Goal: Information Seeking & Learning: Learn about a topic

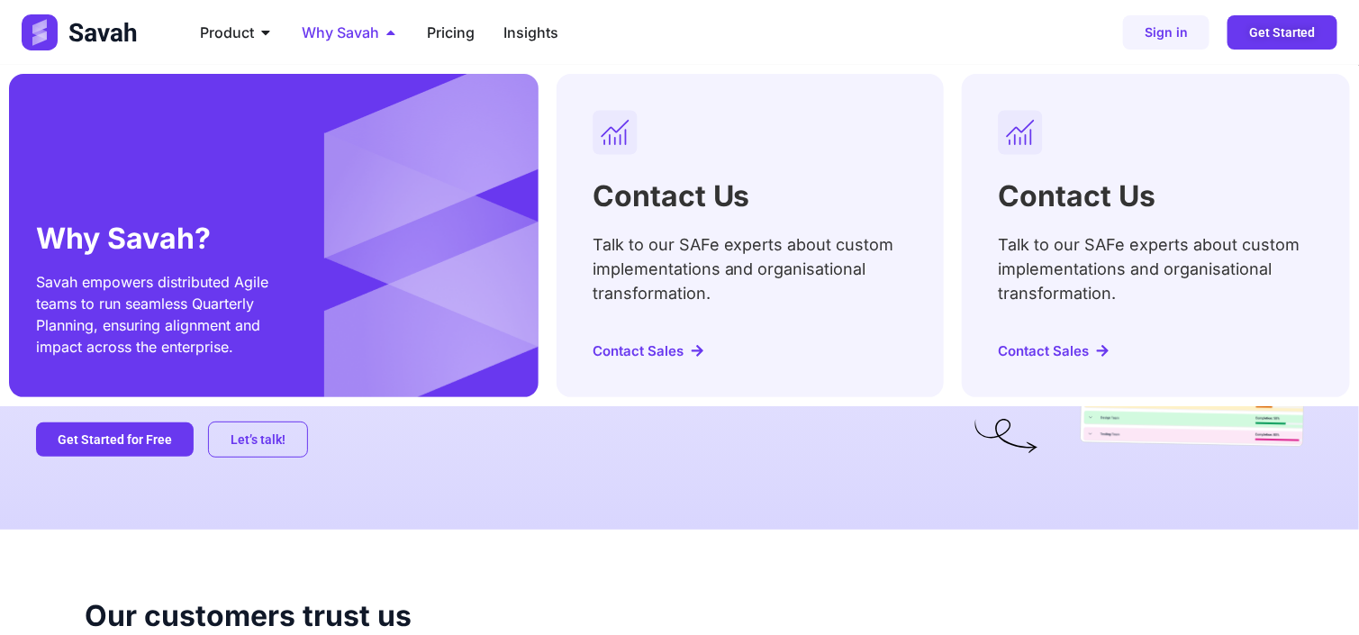
click at [349, 32] on span "Why Savah" at bounding box center [340, 33] width 77 height 22
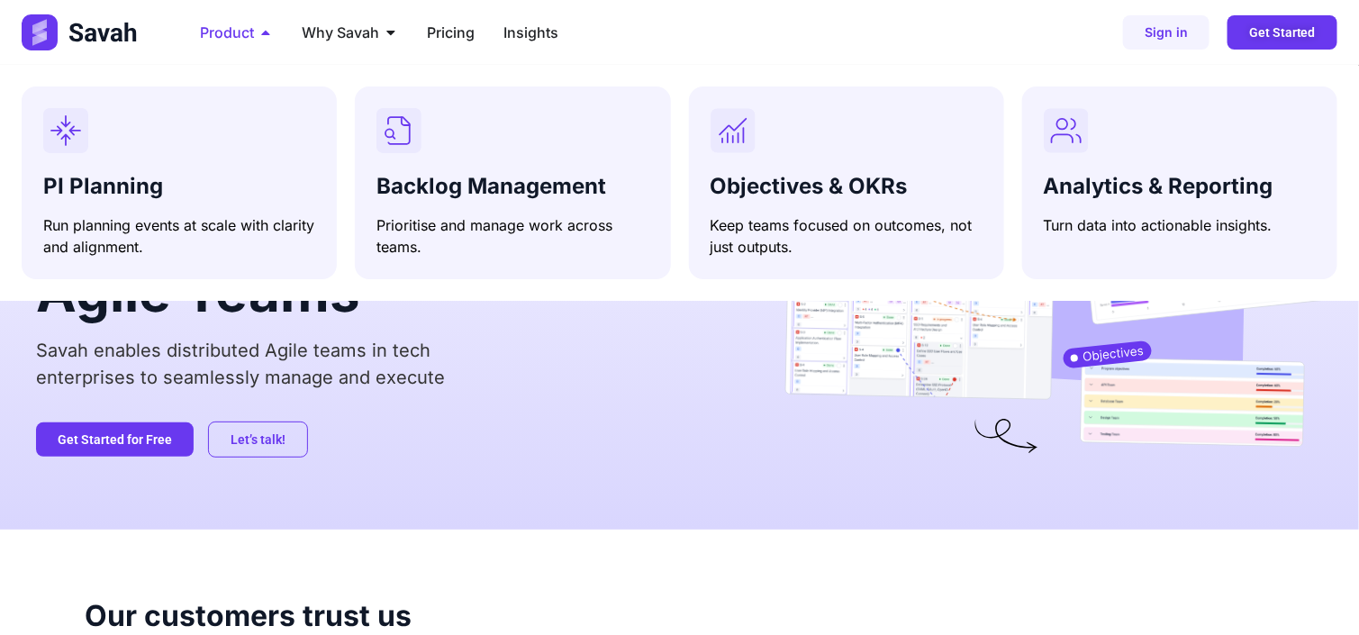
click at [228, 37] on span "Product" at bounding box center [227, 33] width 54 height 22
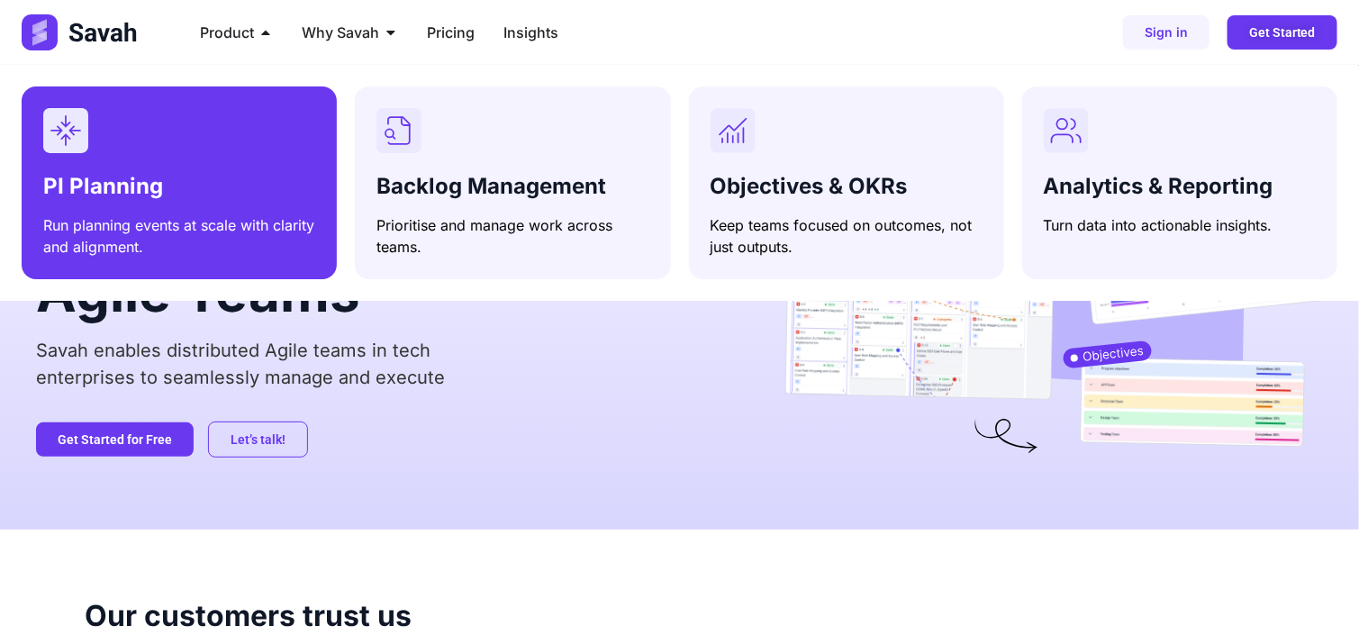
click at [219, 134] on div "Menu" at bounding box center [179, 130] width 272 height 45
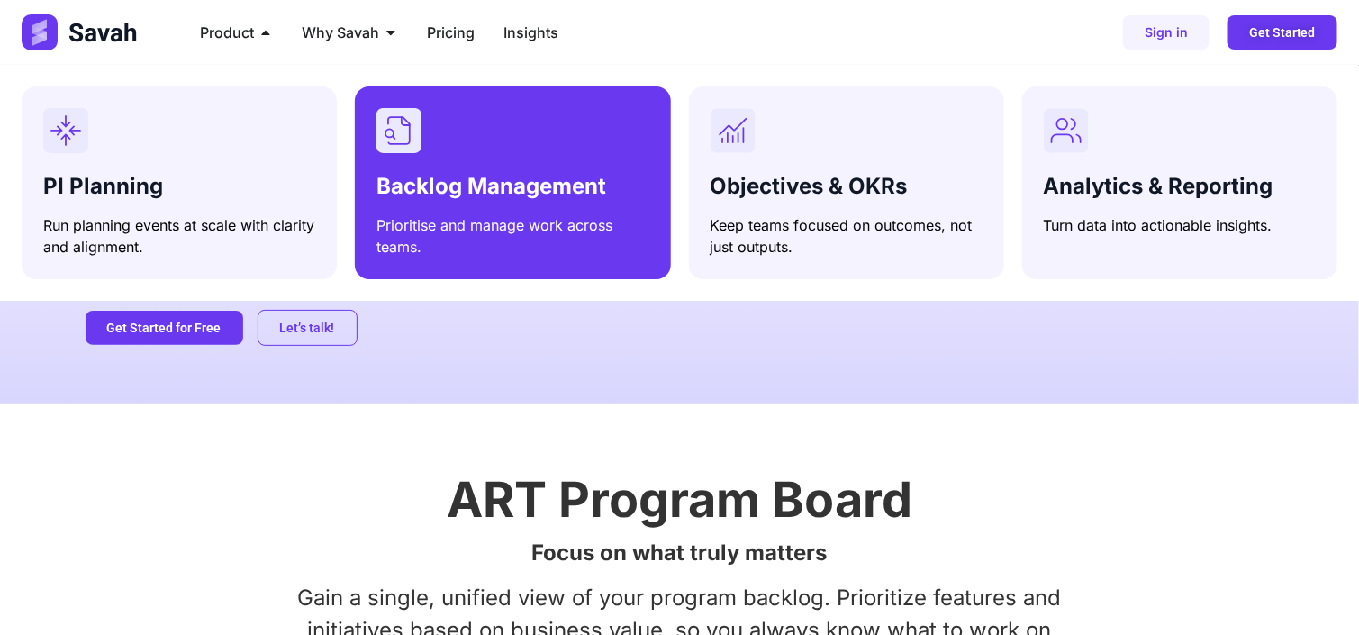
click at [469, 176] on span "Backlog Management" at bounding box center [491, 186] width 230 height 26
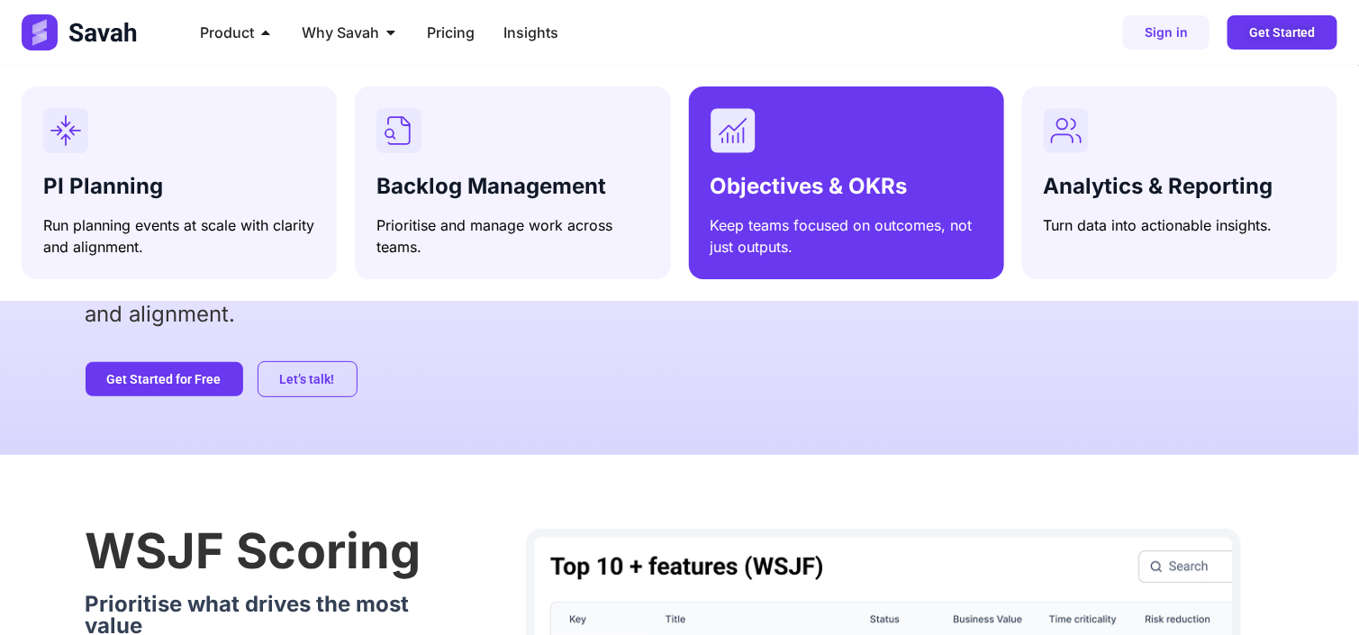
click at [747, 183] on span "Objectives & OKRs" at bounding box center [808, 186] width 197 height 26
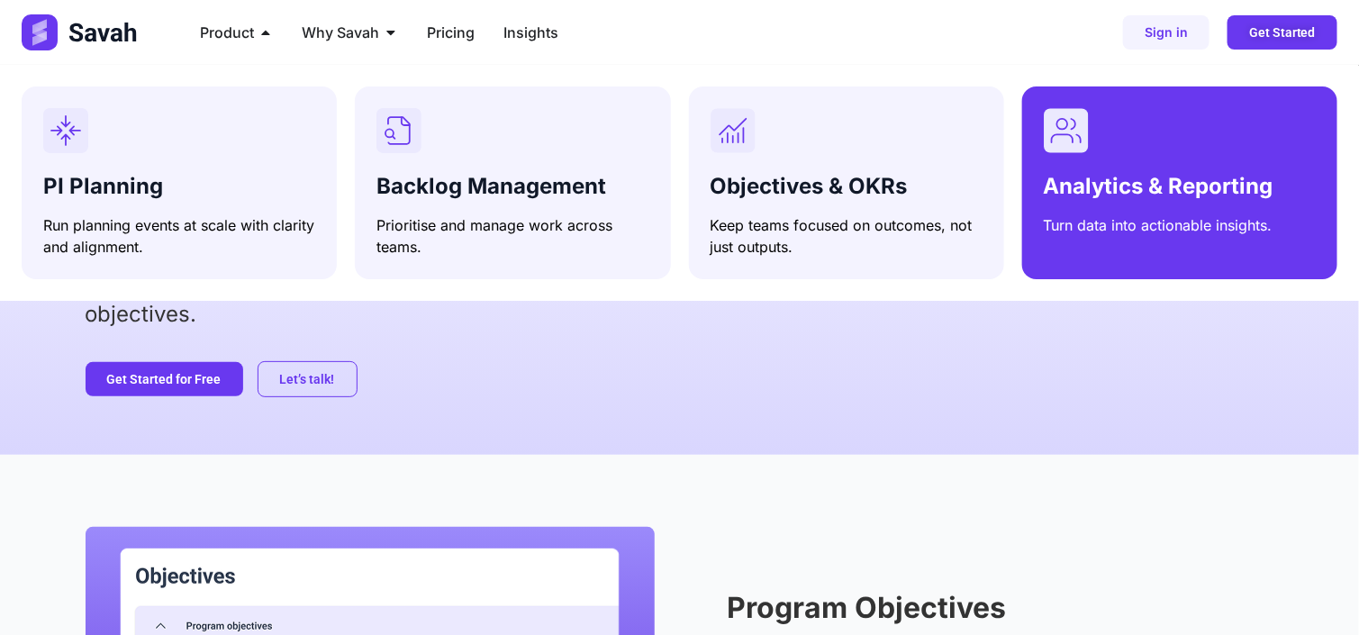
click at [1135, 222] on p "Turn data into actionable insights." at bounding box center [1180, 225] width 272 height 22
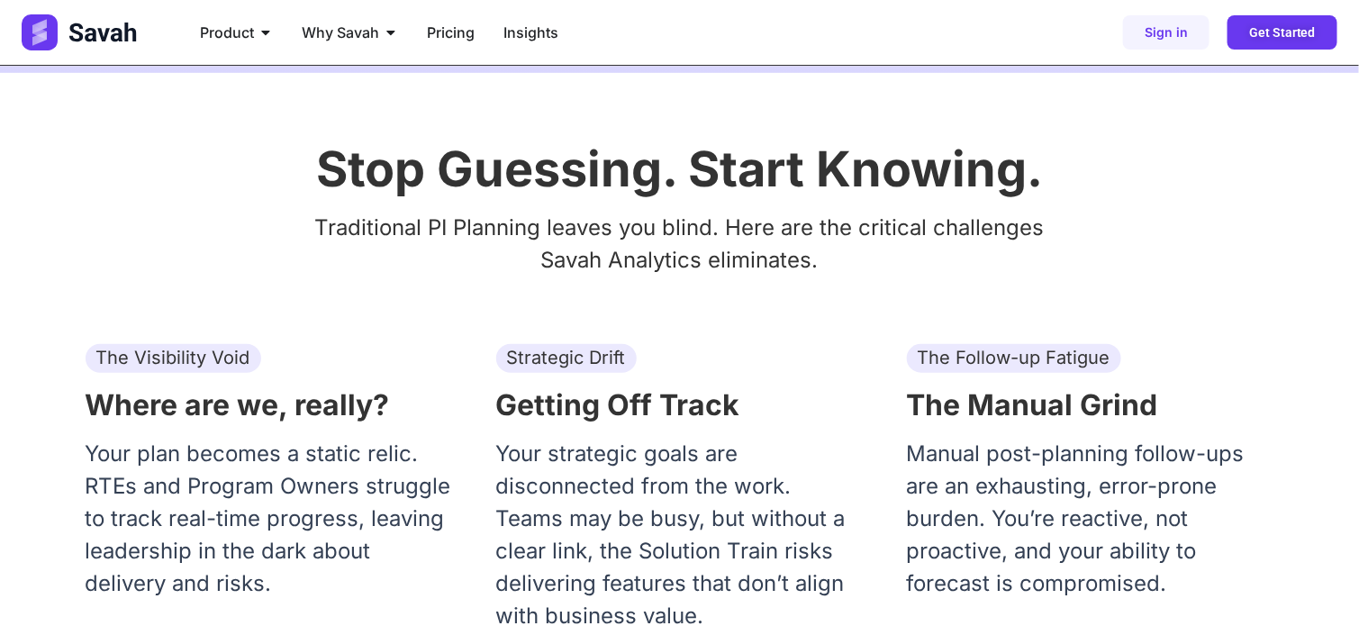
scroll to position [381, 0]
